Goal: Book appointment/travel/reservation

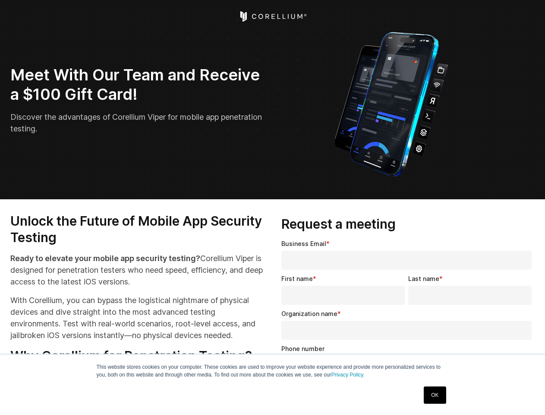
select select "**"
click at [409, 326] on input "Organization name *" at bounding box center [407, 329] width 250 height 19
click at [526, 396] on img "Open Intercom Messenger" at bounding box center [526, 395] width 10 height 10
